Goal: Transaction & Acquisition: Book appointment/travel/reservation

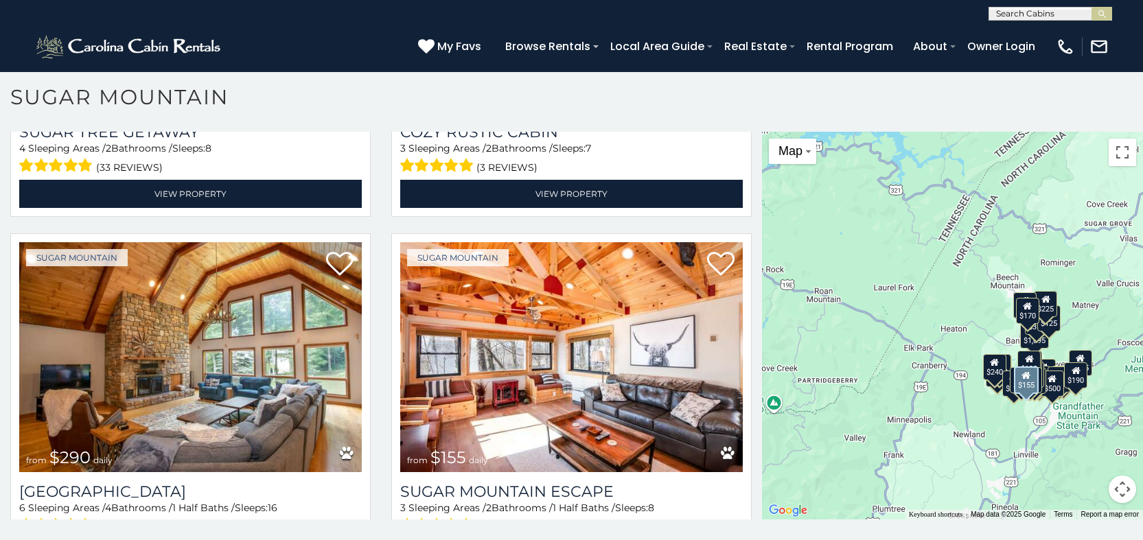
scroll to position [1760, 0]
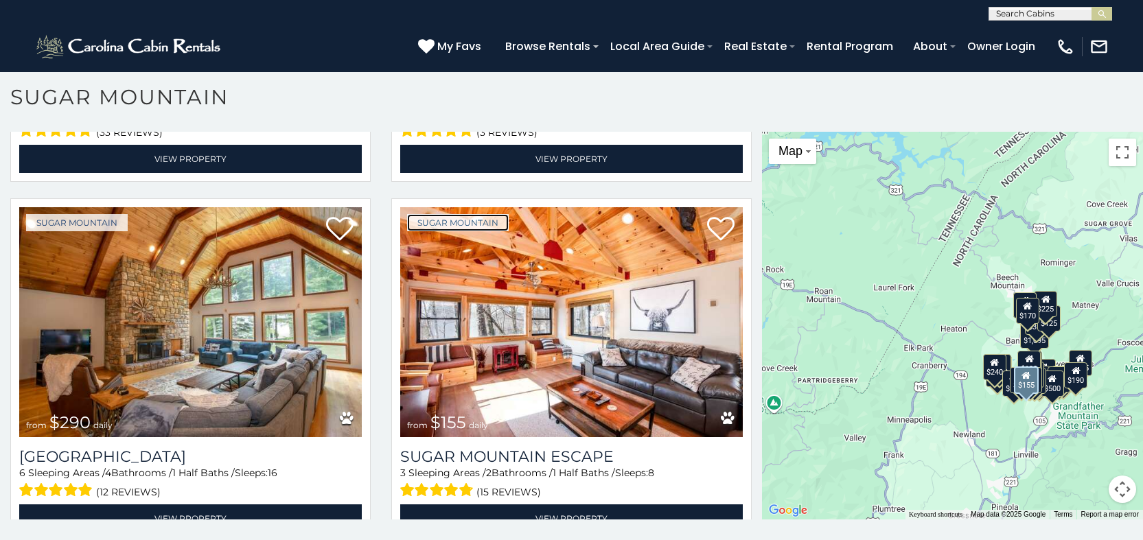
click at [500, 214] on link "Sugar Mountain" at bounding box center [458, 222] width 102 height 17
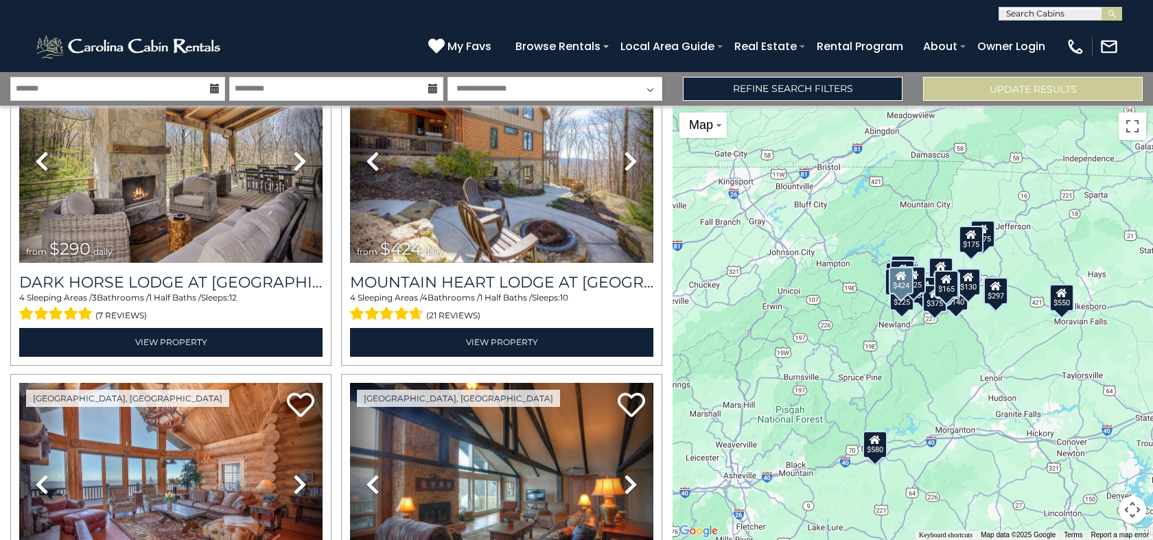
scroll to position [1221, 0]
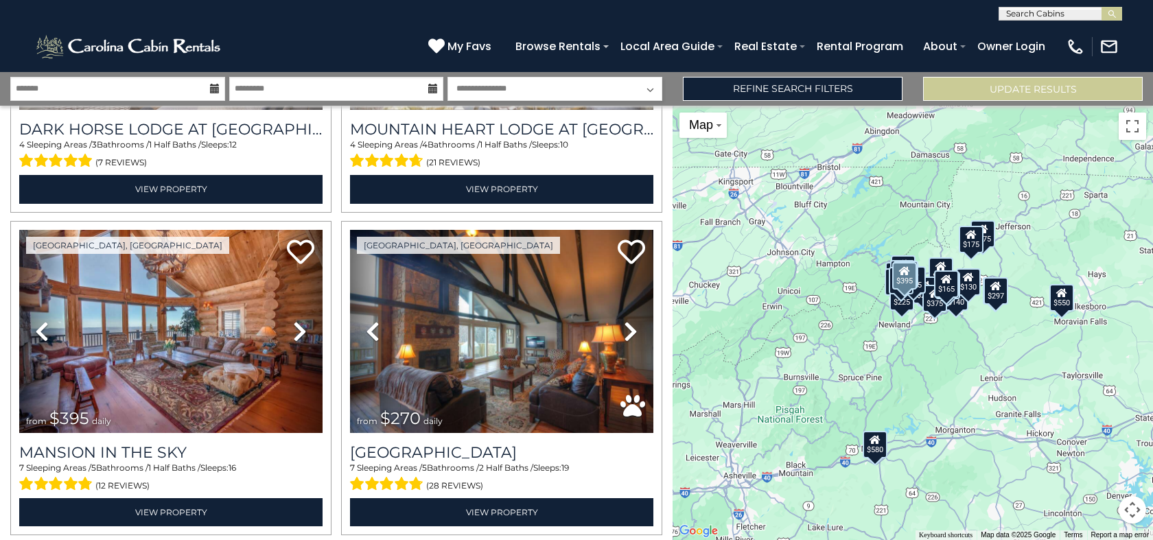
click at [19, 230] on link "Previous" at bounding box center [41, 331] width 45 height 203
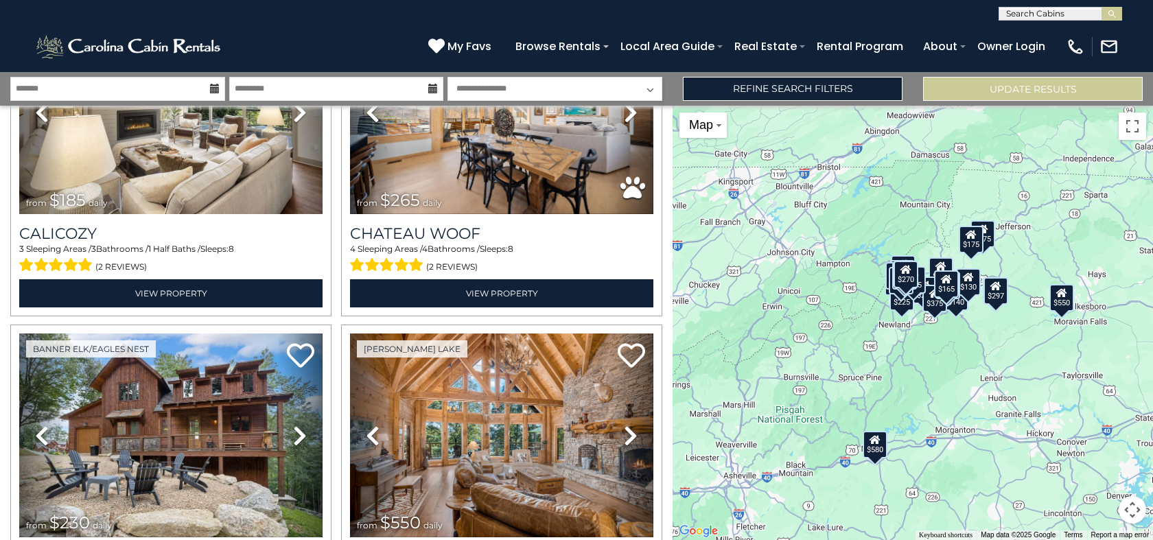
scroll to position [1807, 0]
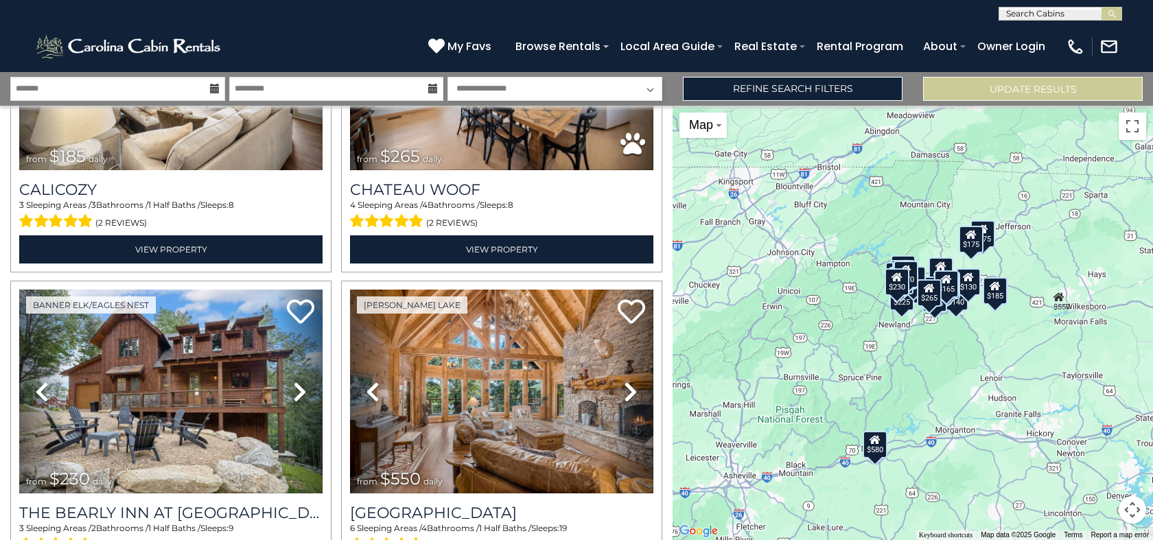
click at [350, 290] on link "Previous" at bounding box center [372, 391] width 45 height 203
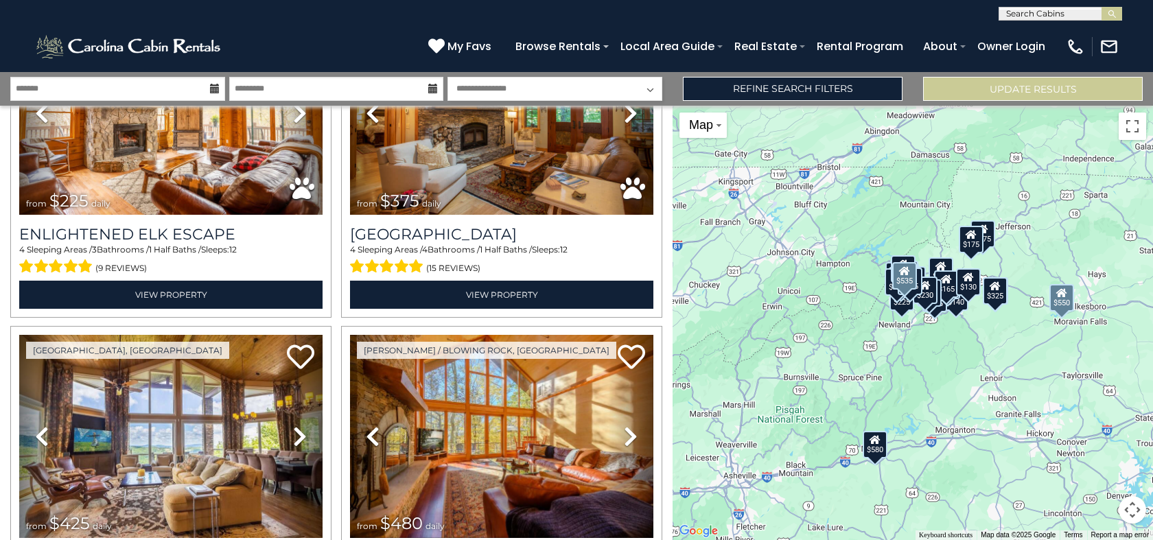
scroll to position [4361, 0]
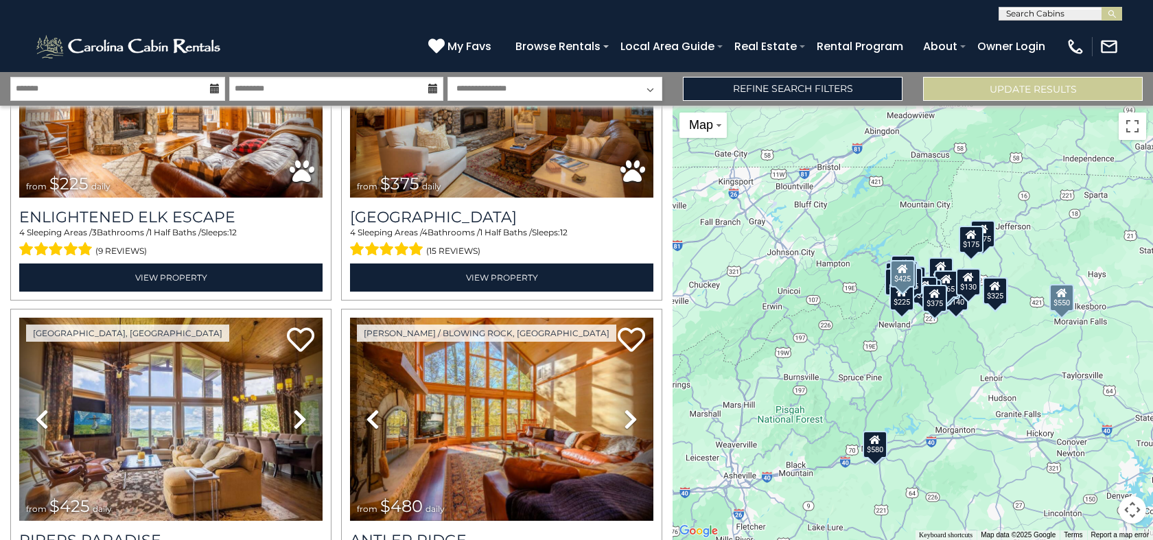
click at [19, 318] on link "Previous" at bounding box center [41, 419] width 45 height 203
